Goal: Use online tool/utility: Utilize a website feature to perform a specific function

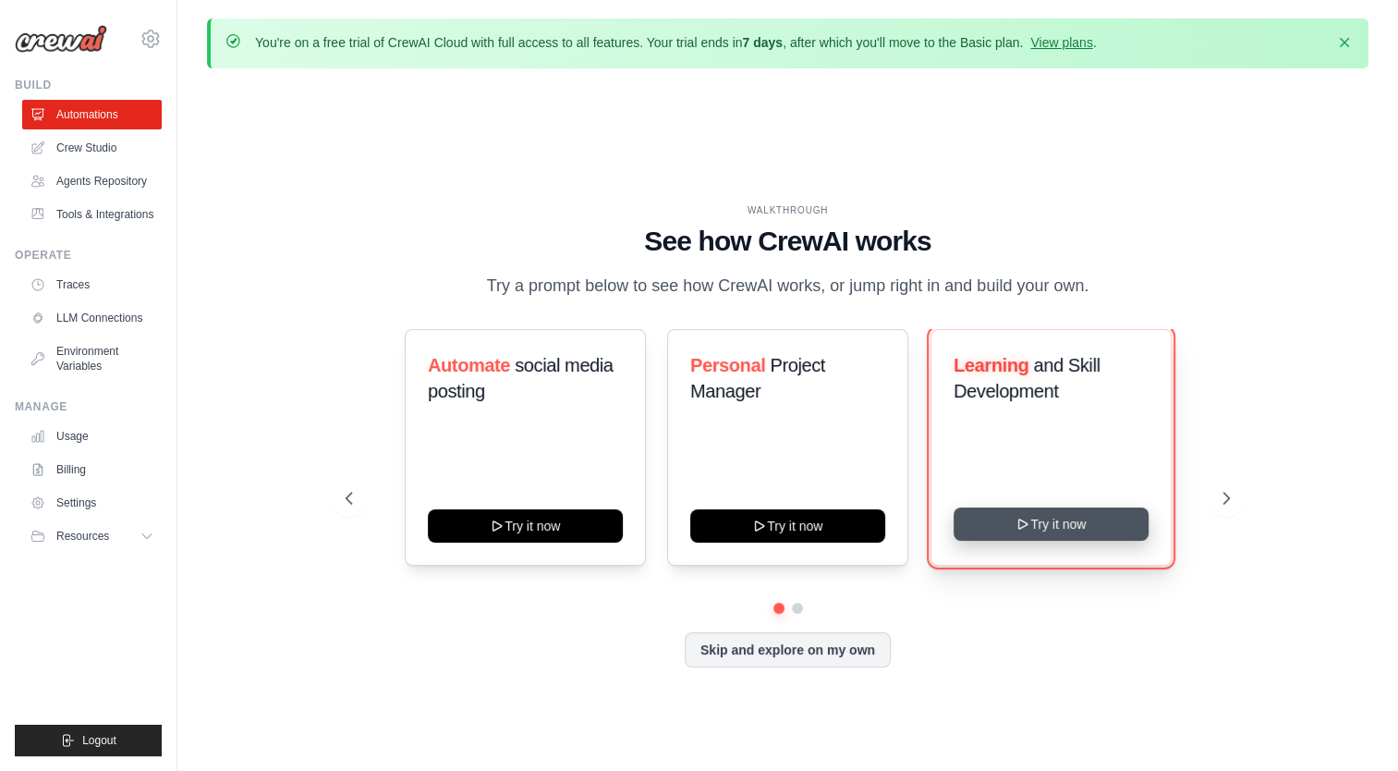
click at [1016, 513] on button "Try it now" at bounding box center [1051, 523] width 195 height 33
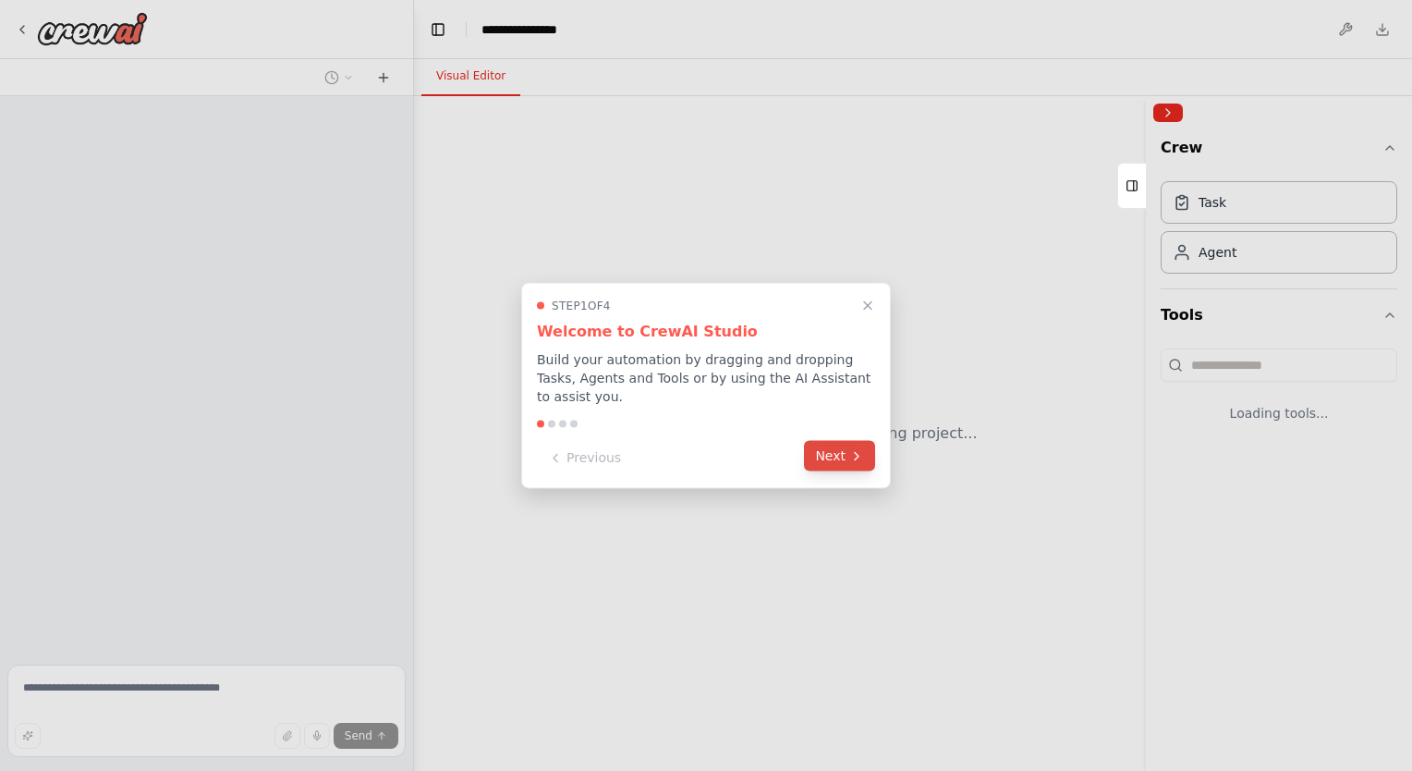
click at [847, 441] on button "Next" at bounding box center [839, 456] width 71 height 30
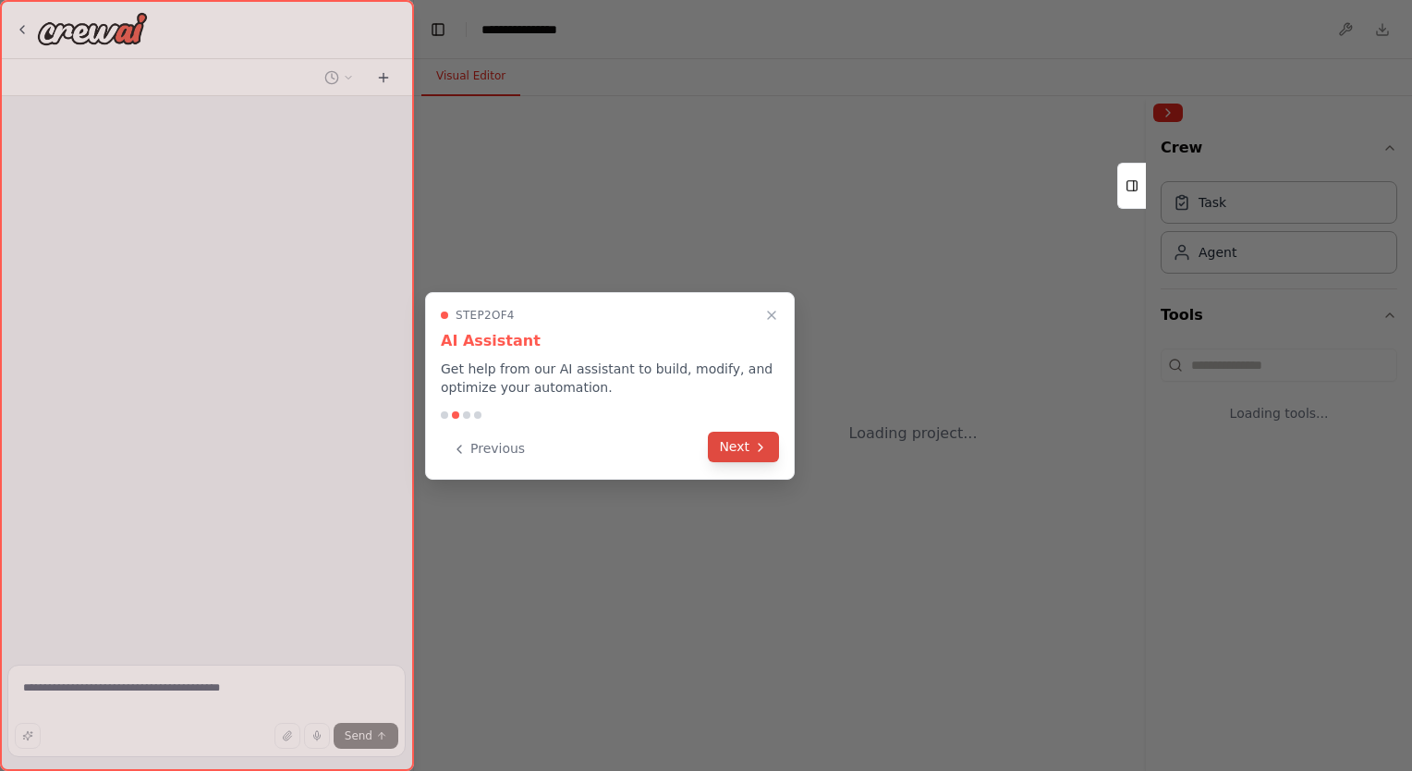
click at [726, 449] on button "Next" at bounding box center [743, 446] width 71 height 30
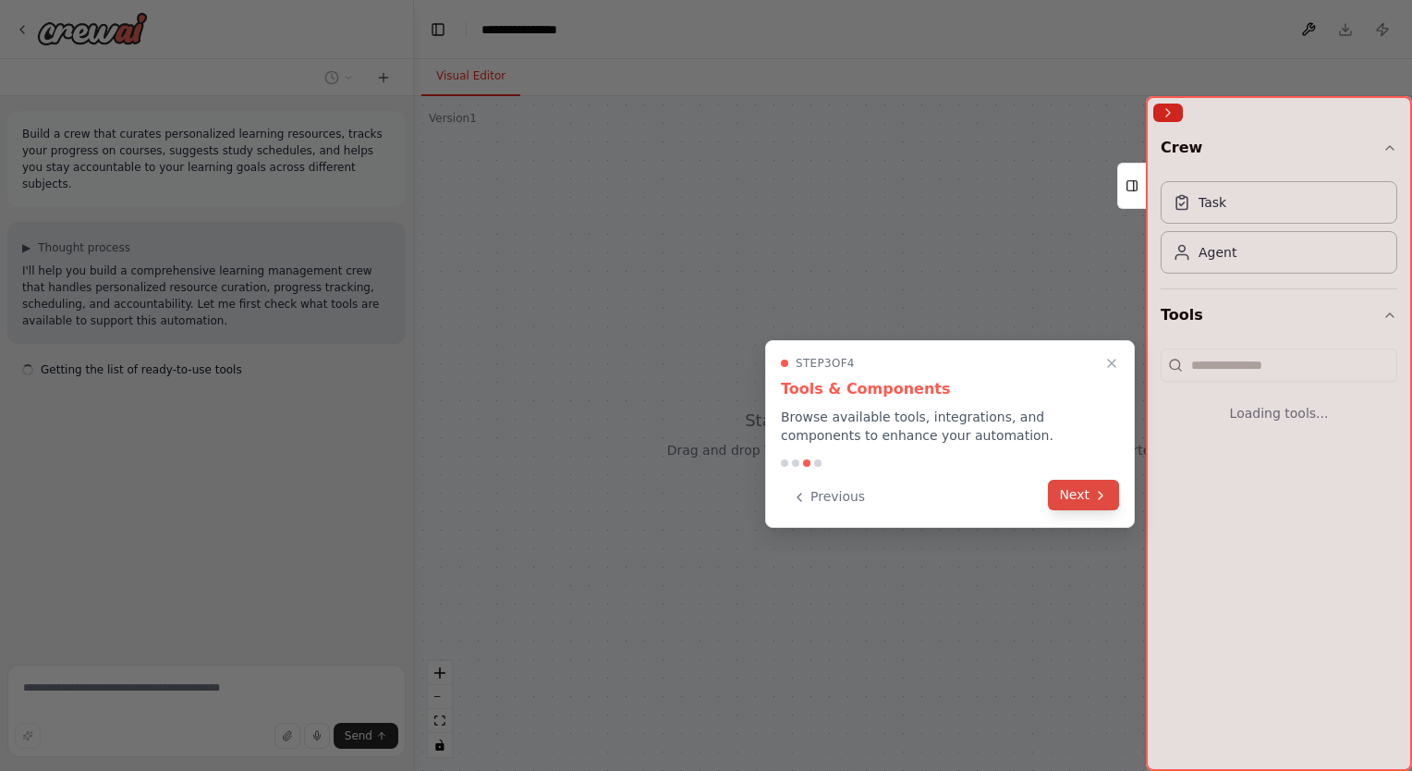
click at [1069, 483] on button "Next" at bounding box center [1083, 495] width 71 height 30
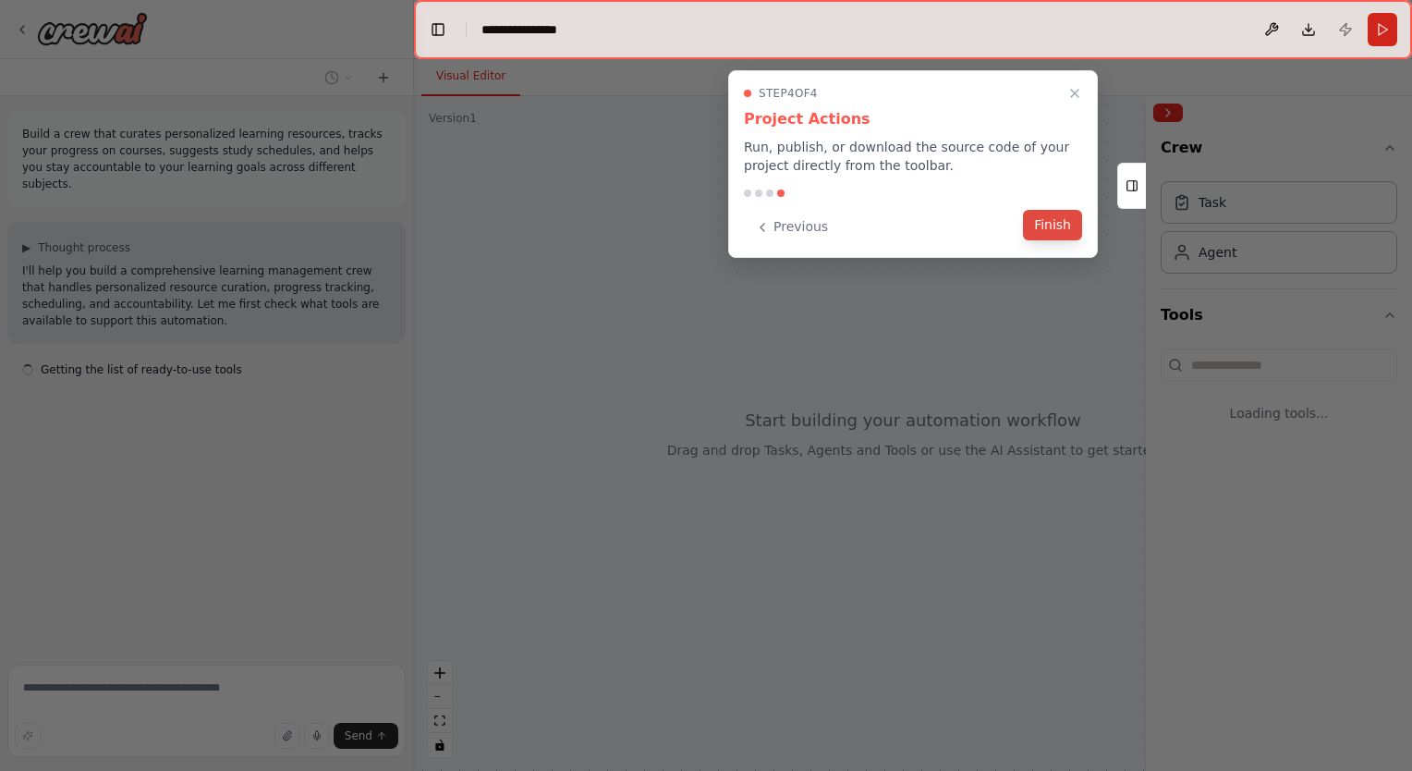
click at [1047, 232] on button "Finish" at bounding box center [1052, 225] width 59 height 30
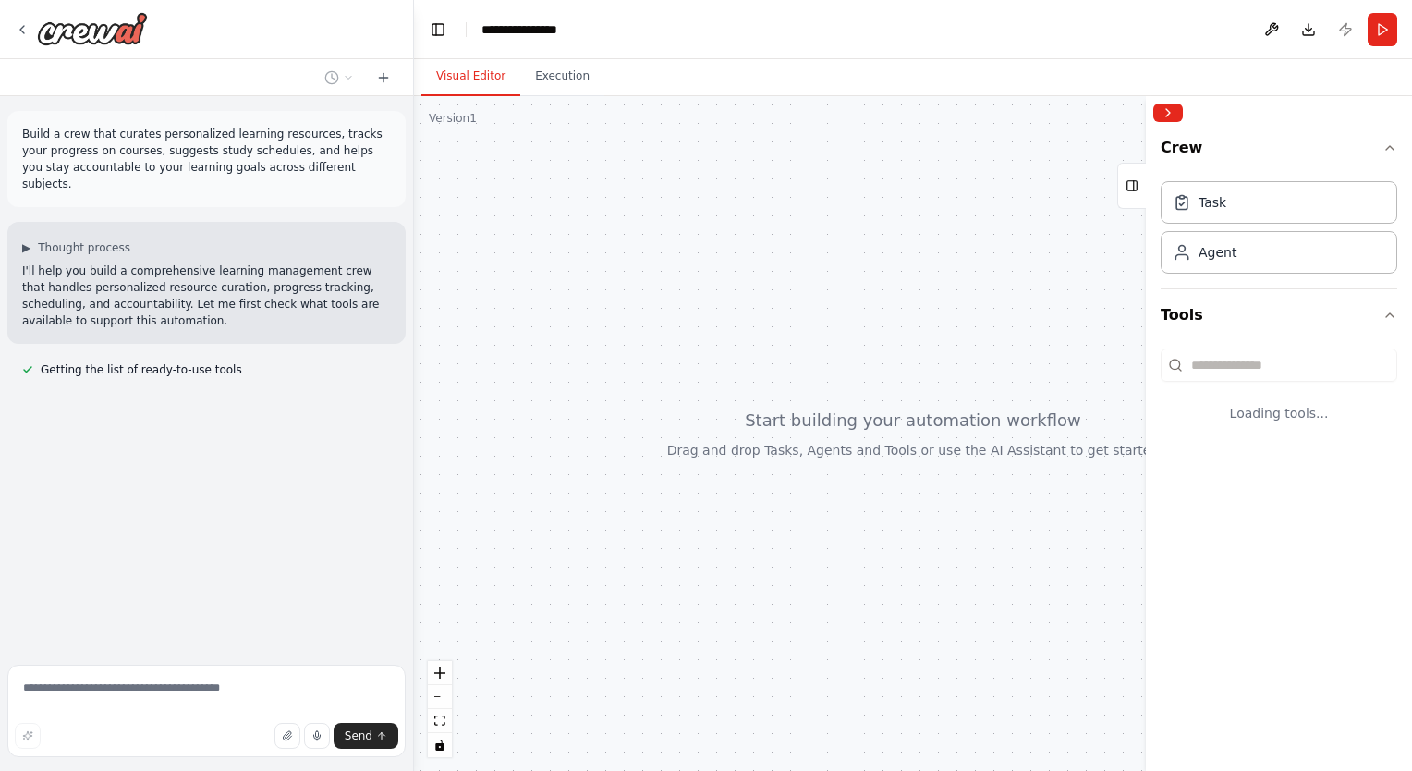
drag, startPoint x: 693, startPoint y: 359, endPoint x: 691, endPoint y: 480, distance: 121.1
drag, startPoint x: 802, startPoint y: 334, endPoint x: 693, endPoint y: 516, distance: 211.4
click at [693, 516] on div at bounding box center [913, 433] width 998 height 675
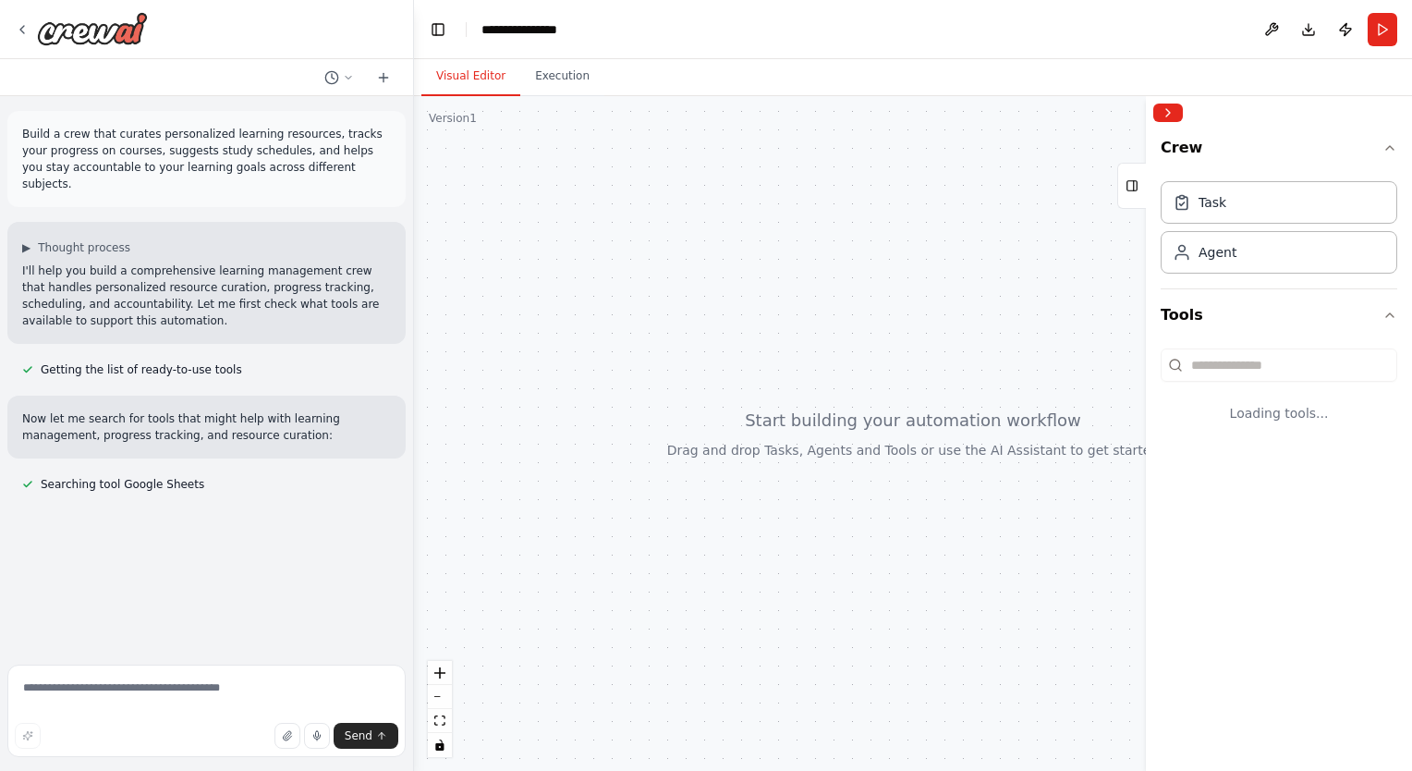
drag, startPoint x: 705, startPoint y: 394, endPoint x: 747, endPoint y: 301, distance: 101.3
click at [747, 301] on div at bounding box center [913, 433] width 998 height 675
